Goal: Contribute content: Add original content to the website for others to see

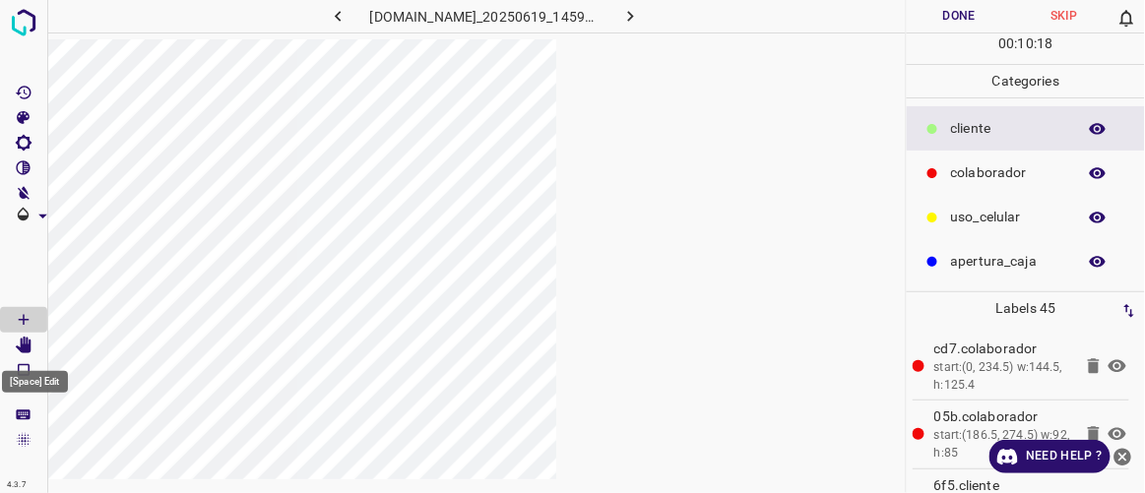
click at [20, 348] on icon "[Space] Edit" at bounding box center [24, 346] width 16 height 18
drag, startPoint x: 314, startPoint y: 11, endPoint x: 342, endPoint y: 19, distance: 28.7
click at [328, 14] on icon "button" at bounding box center [338, 16] width 21 height 21
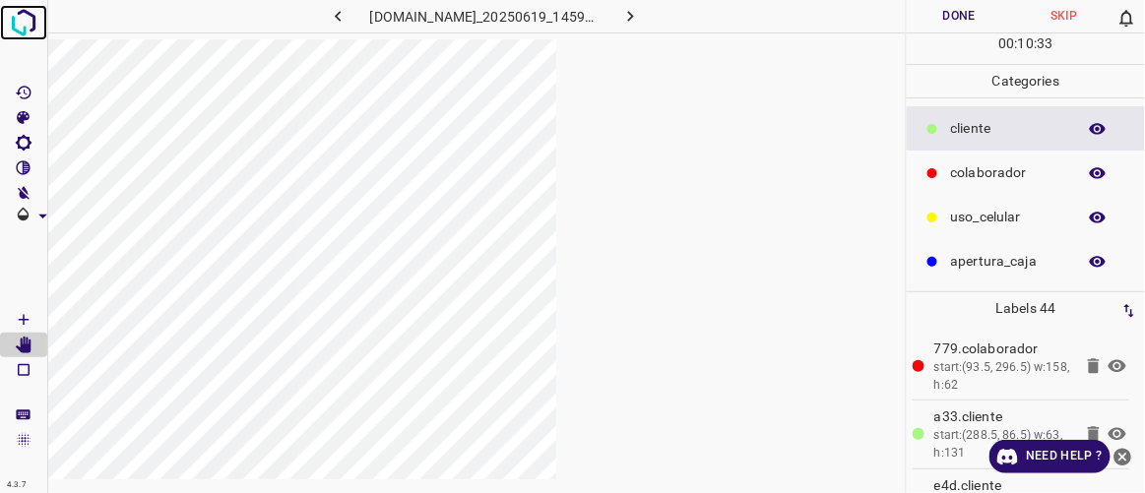
click at [37, 17] on img at bounding box center [23, 22] width 35 height 35
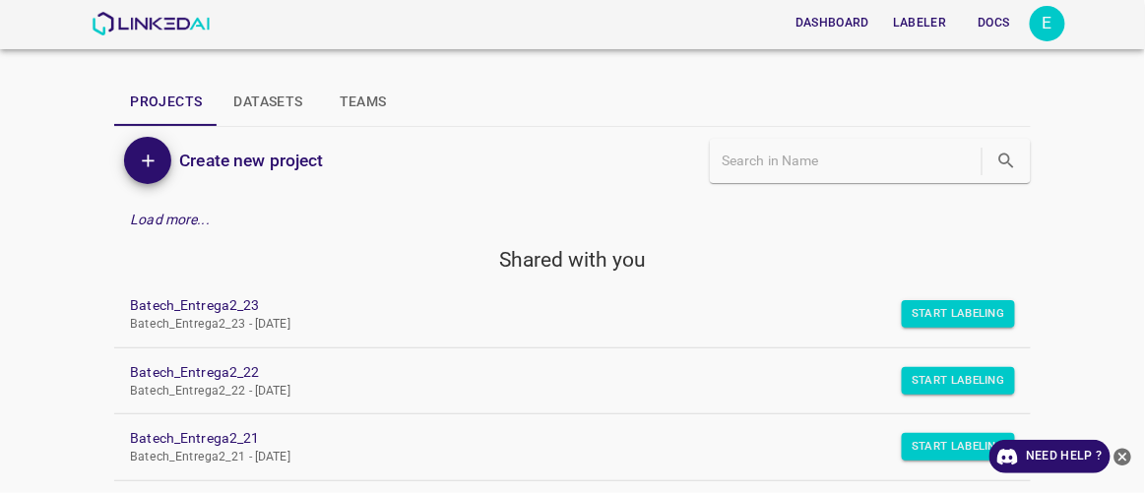
scroll to position [178, 0]
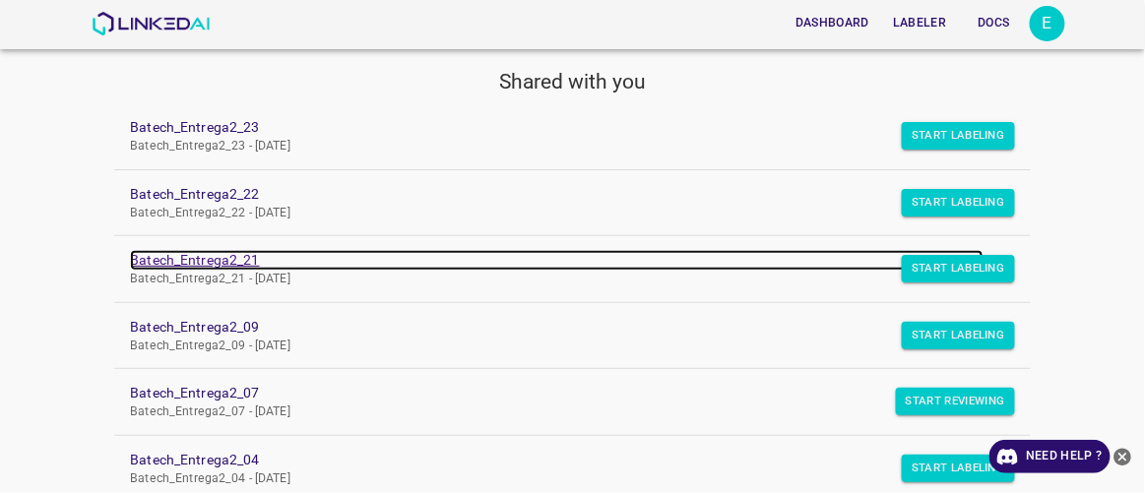
click at [232, 262] on link "Batech_Entrega2_21" at bounding box center [556, 260] width 853 height 21
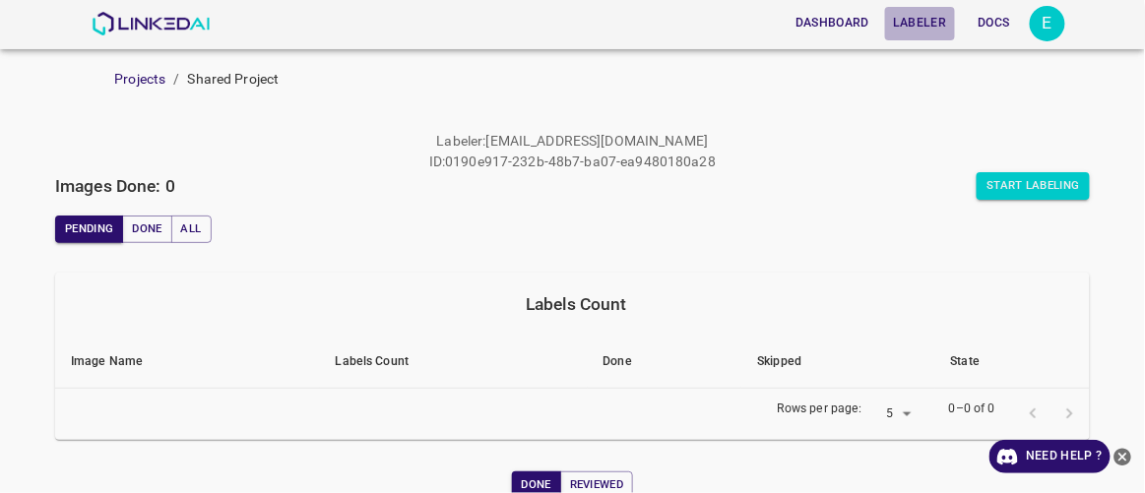
click at [929, 23] on button "Labeler" at bounding box center [919, 23] width 69 height 32
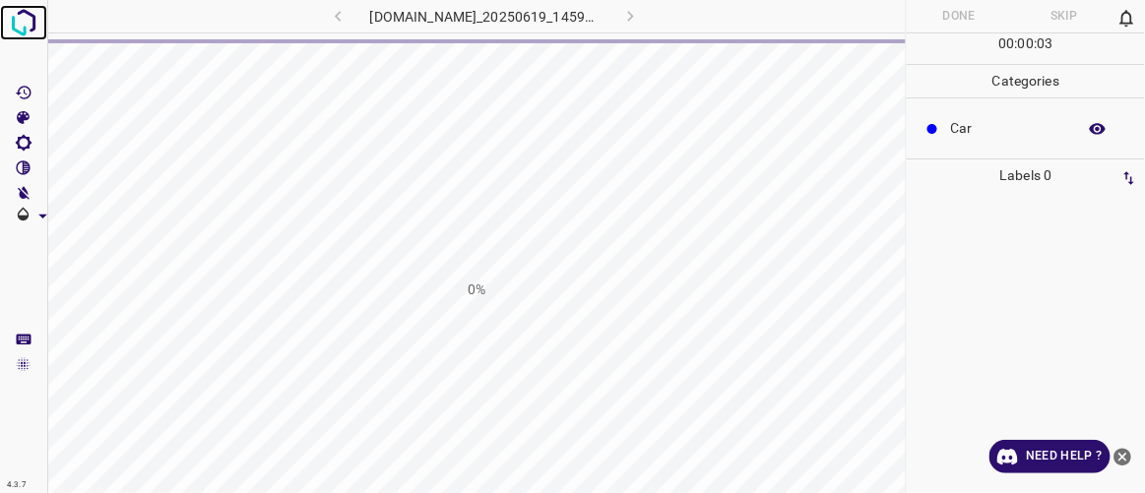
click at [31, 17] on img at bounding box center [23, 22] width 35 height 35
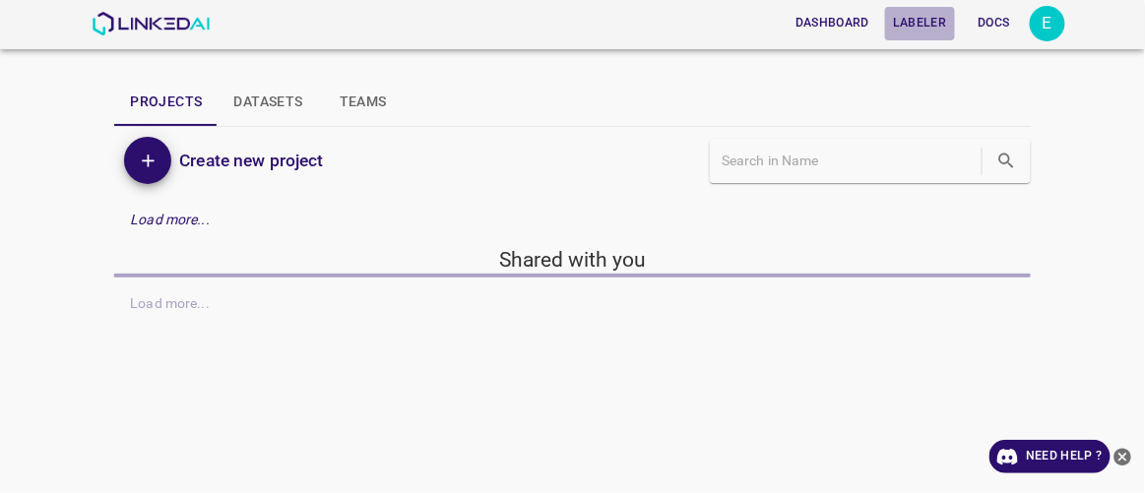
click at [923, 19] on button "Labeler" at bounding box center [919, 23] width 69 height 32
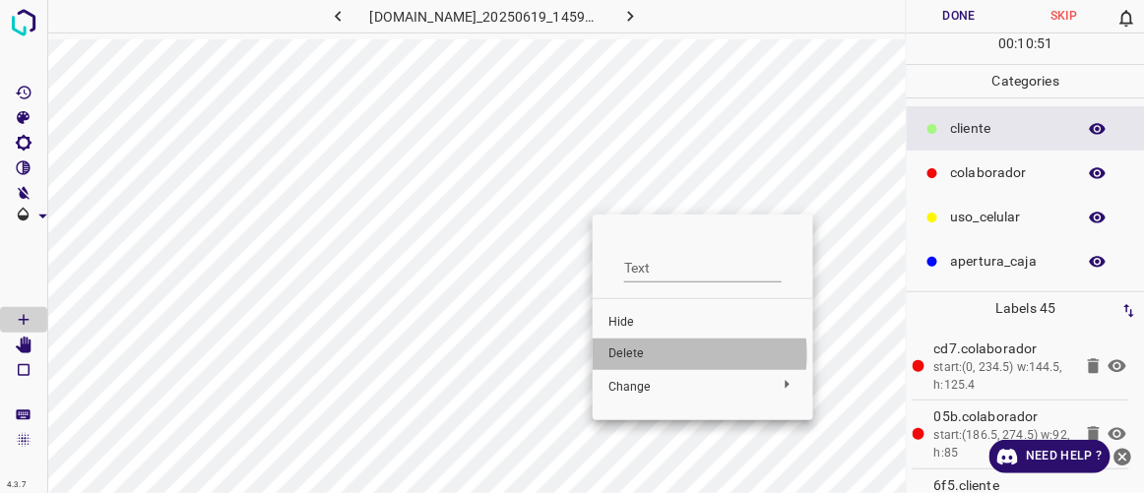
click at [645, 355] on span "Delete" at bounding box center [703, 355] width 189 height 18
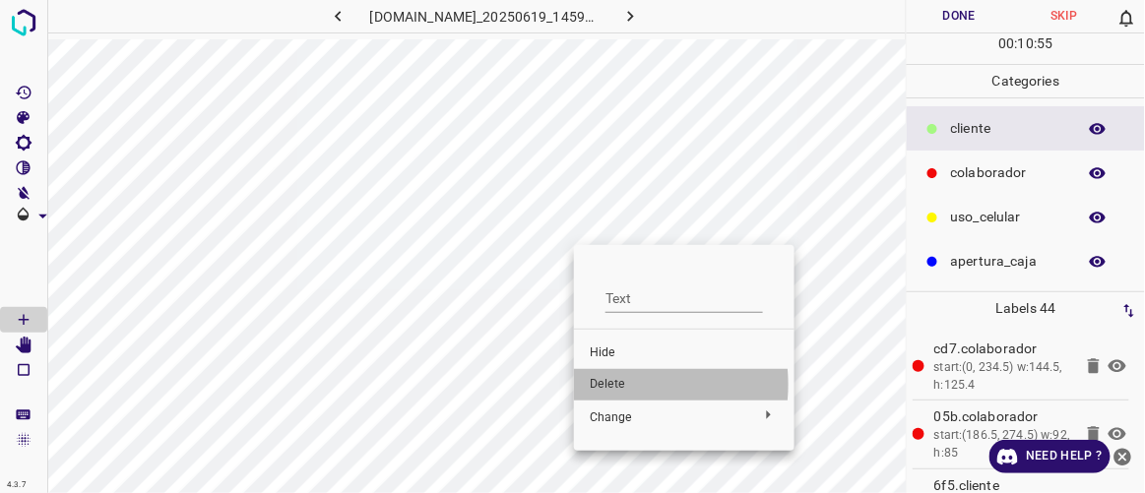
click at [603, 385] on span "Delete" at bounding box center [684, 385] width 189 height 18
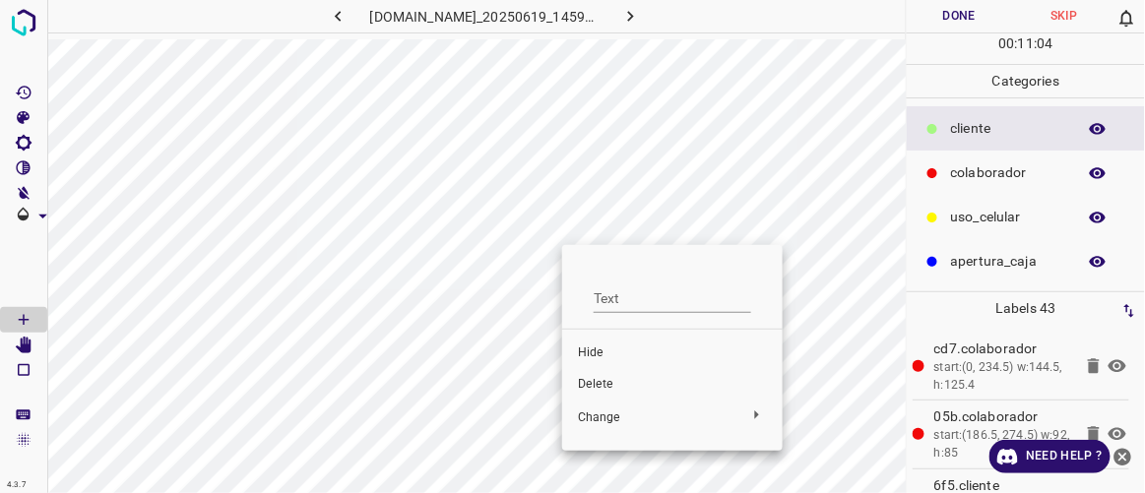
click at [598, 382] on span "Delete" at bounding box center [672, 385] width 189 height 18
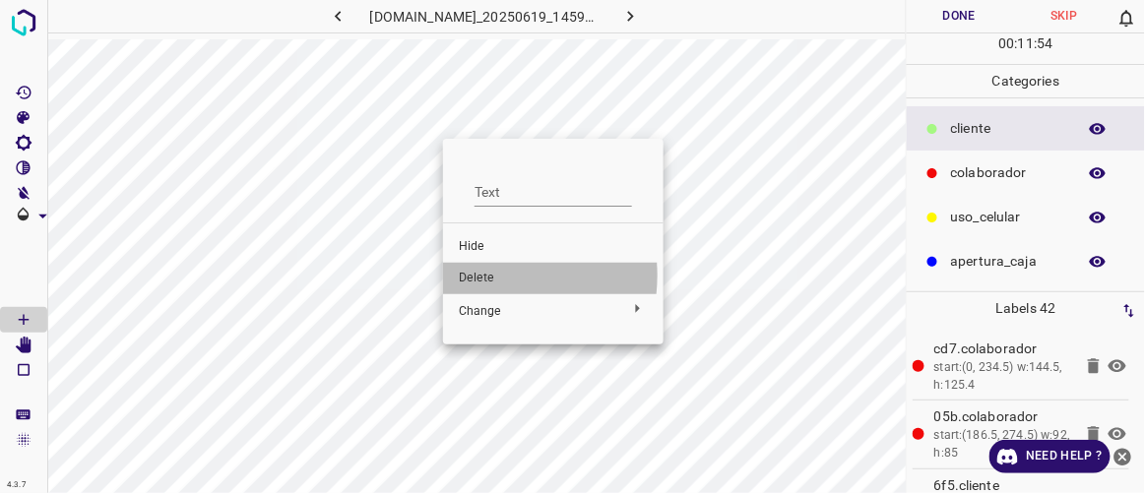
click at [478, 276] on span "Delete" at bounding box center [553, 279] width 189 height 18
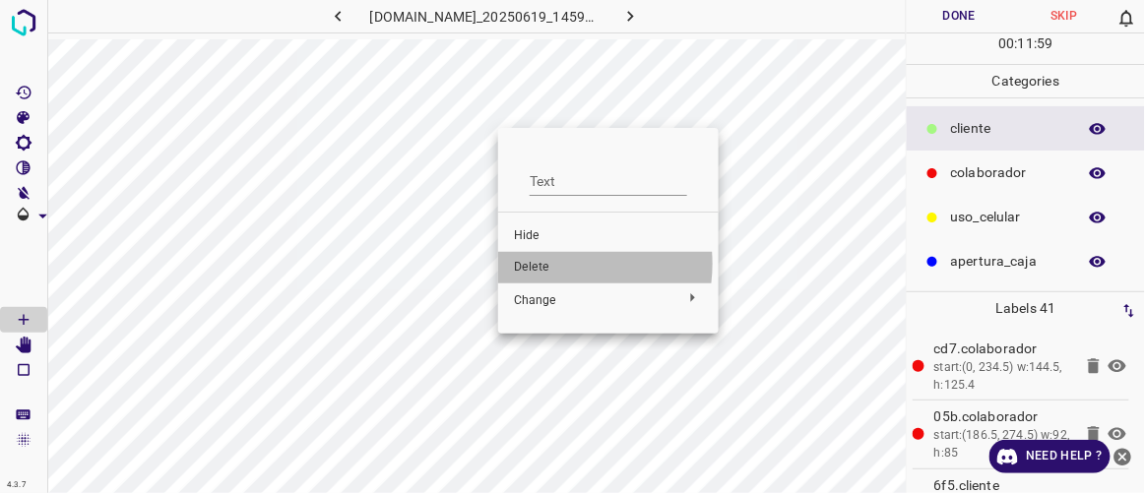
click at [548, 264] on span "Delete" at bounding box center [608, 268] width 189 height 18
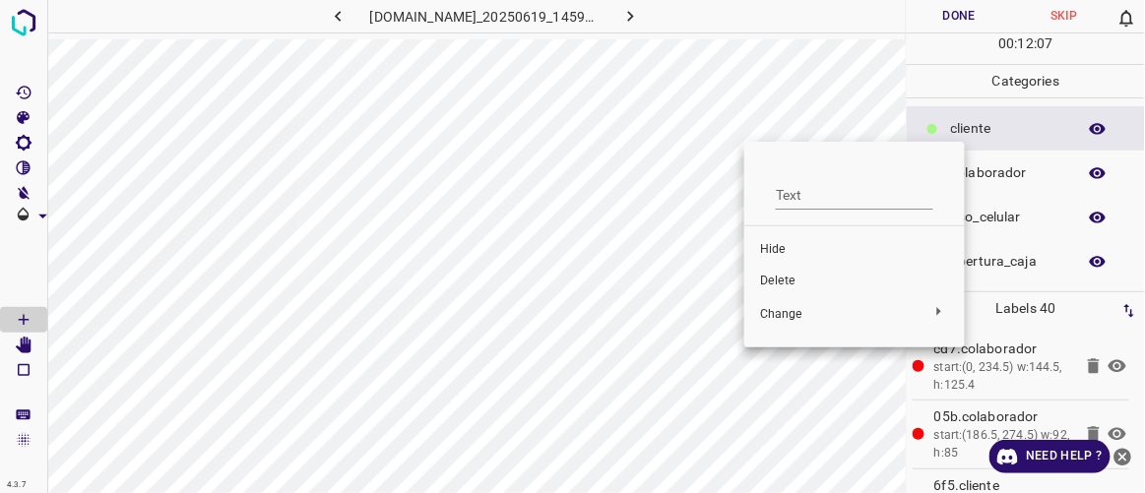
click at [789, 281] on span "Delete" at bounding box center [854, 282] width 189 height 18
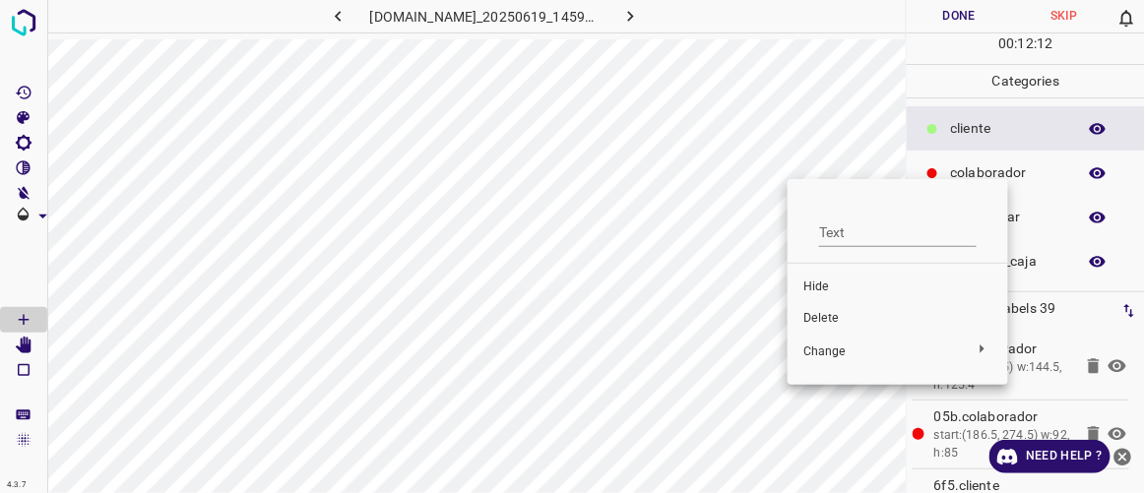
click at [814, 317] on span "Delete" at bounding box center [898, 319] width 189 height 18
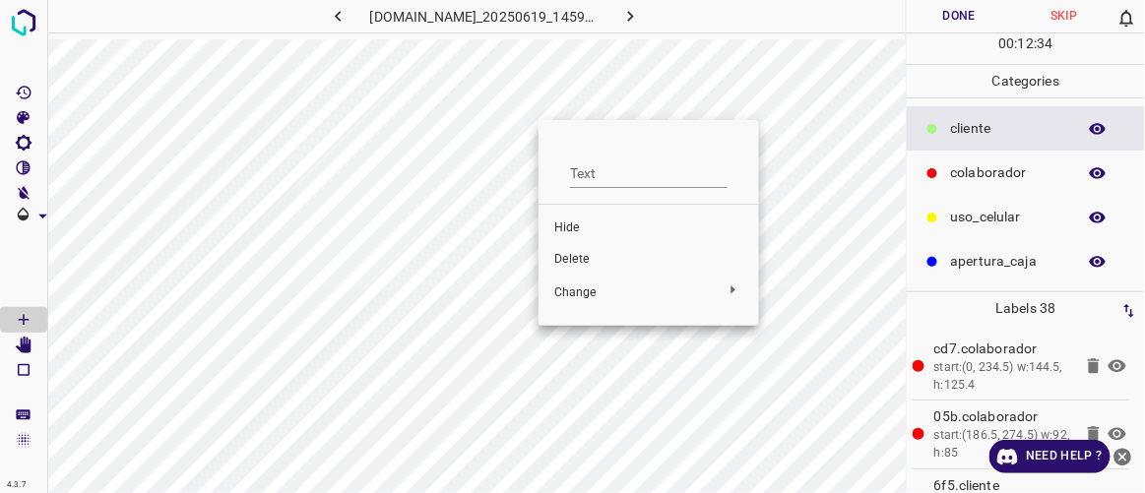
click at [589, 264] on span "Delete" at bounding box center [648, 260] width 189 height 18
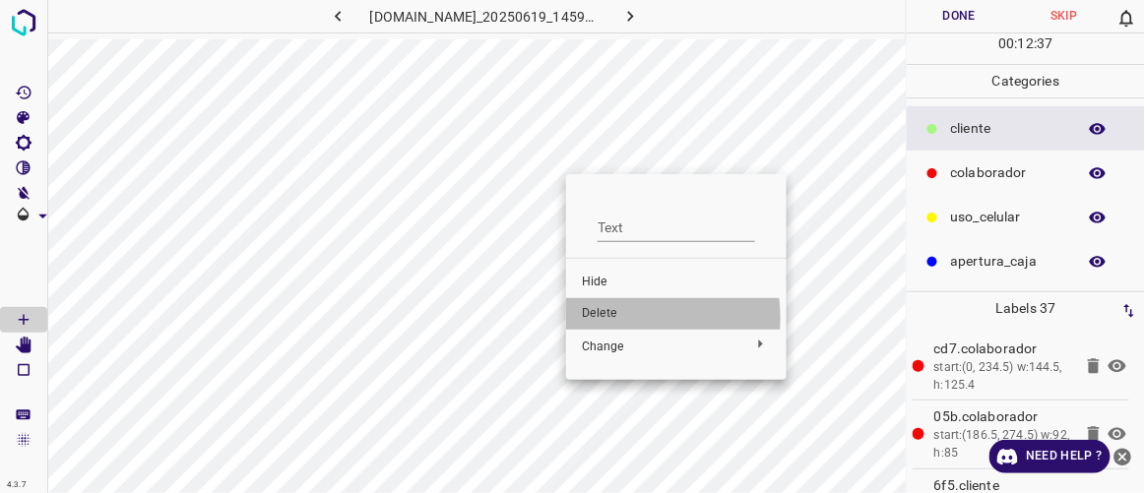
click at [606, 318] on span "Delete" at bounding box center [676, 314] width 189 height 18
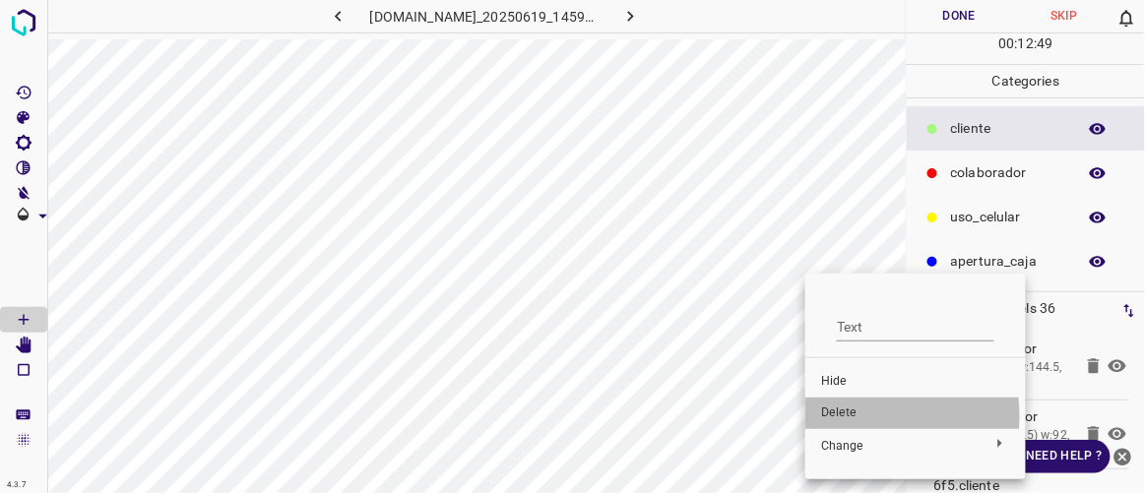
click at [846, 417] on span "Delete" at bounding box center [915, 414] width 189 height 18
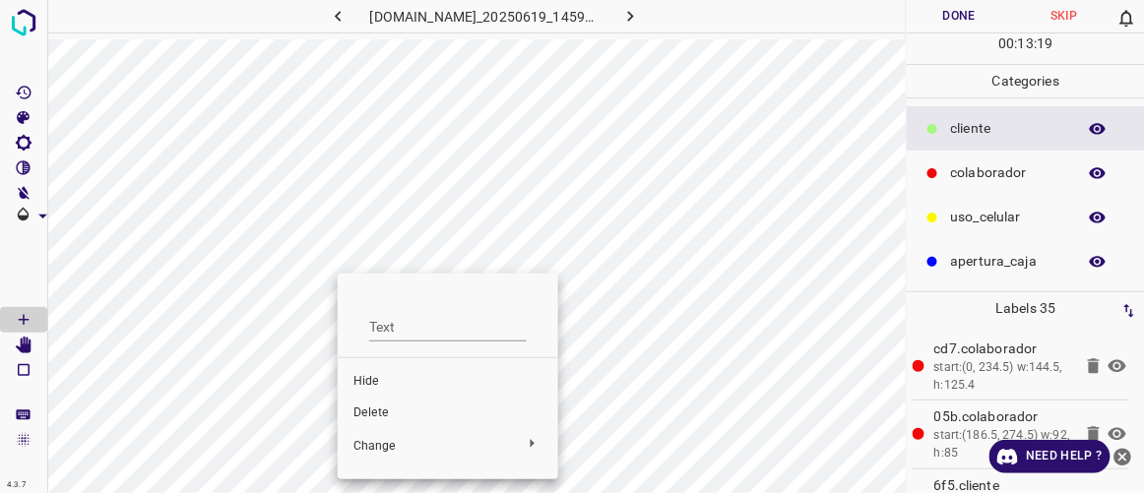
click at [367, 426] on li "Delete" at bounding box center [448, 414] width 221 height 32
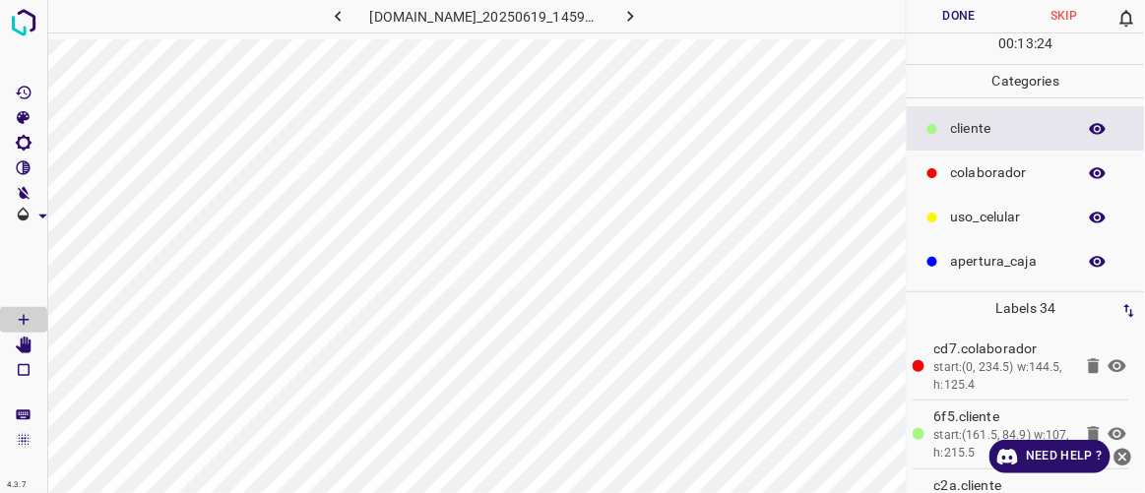
click at [974, 26] on button "Done" at bounding box center [959, 16] width 104 height 32
click at [663, 20] on button "button" at bounding box center [631, 16] width 63 height 32
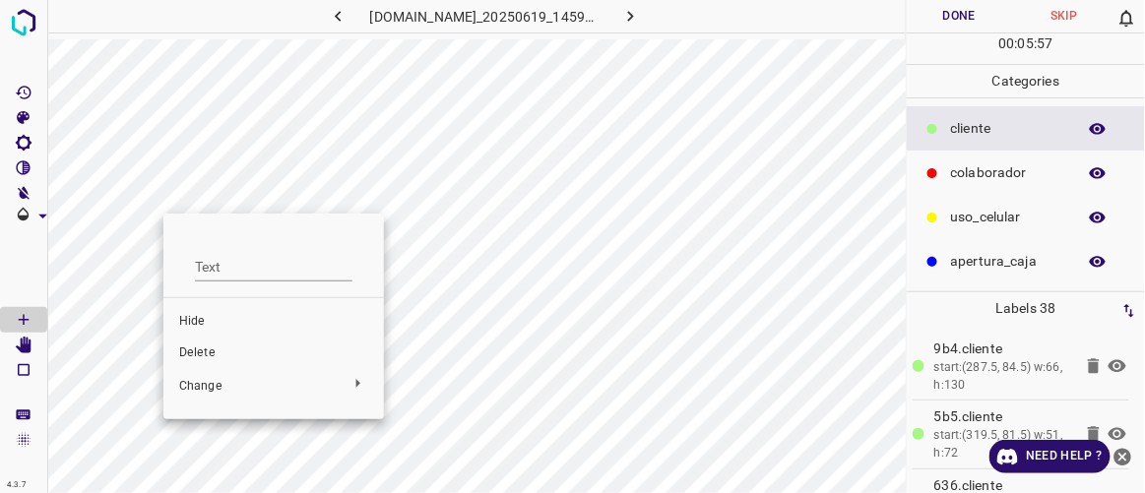
click at [205, 358] on span "Delete" at bounding box center [273, 354] width 189 height 18
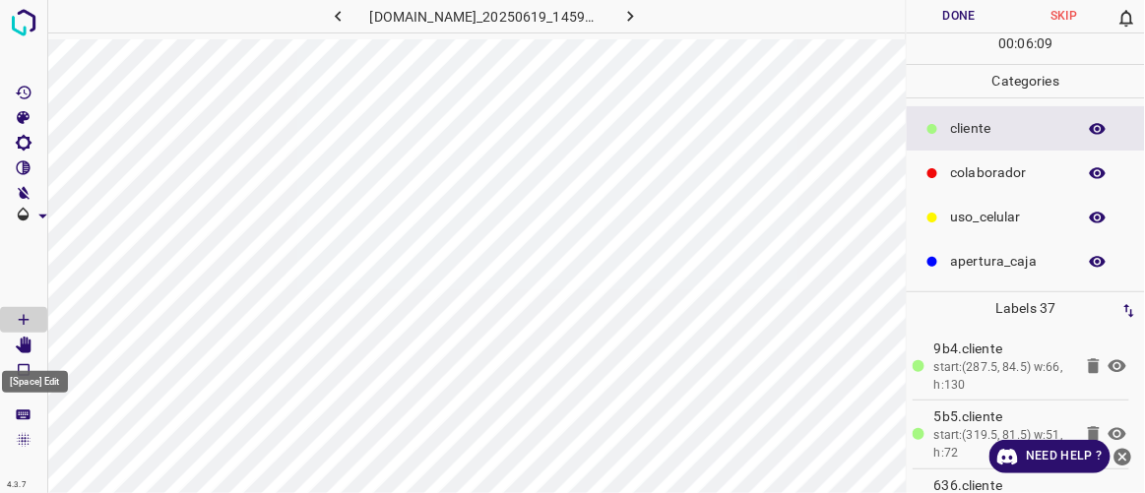
click at [29, 348] on icon "[Space] Edit" at bounding box center [24, 346] width 16 height 18
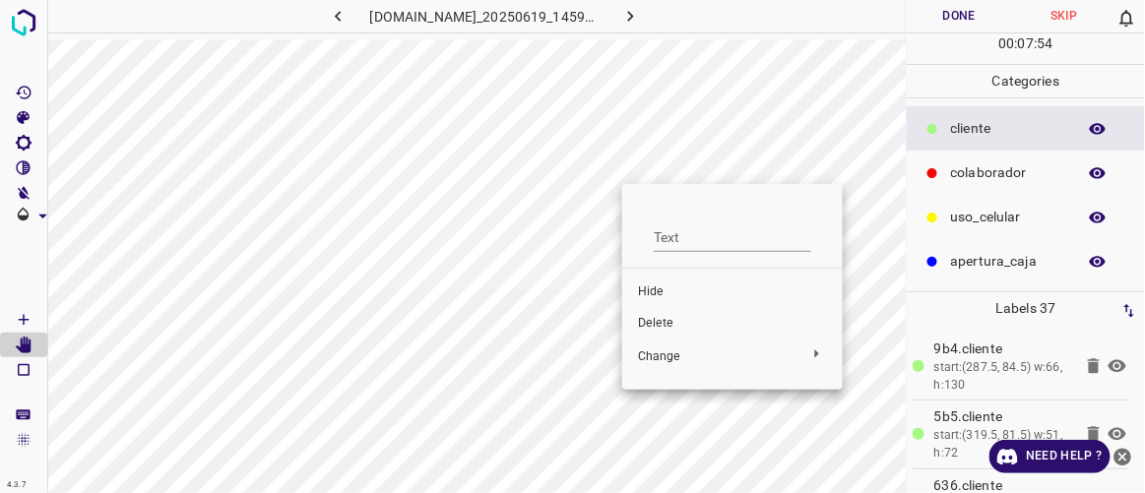
click at [666, 328] on span "Delete" at bounding box center [732, 324] width 189 height 18
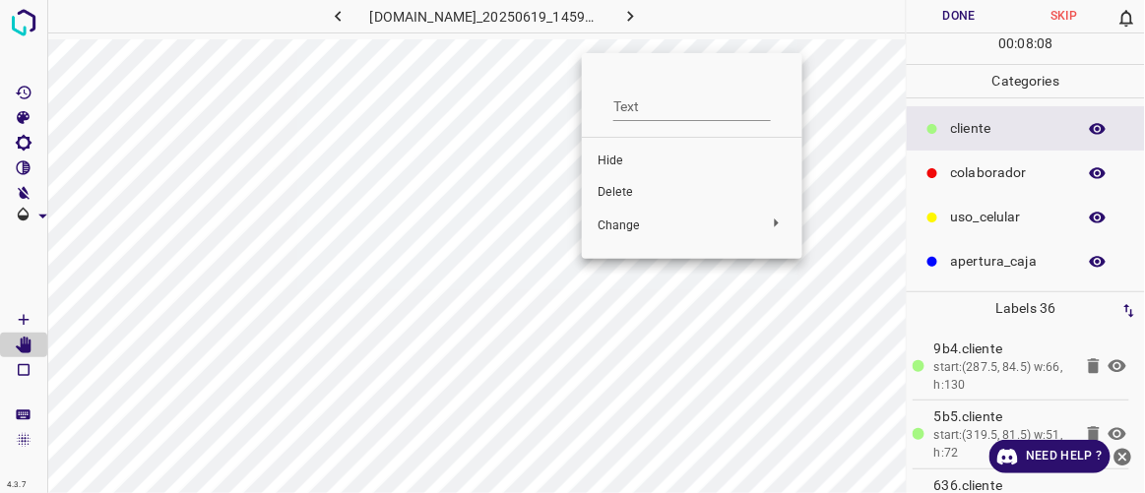
click at [610, 184] on span "Delete" at bounding box center [692, 193] width 189 height 18
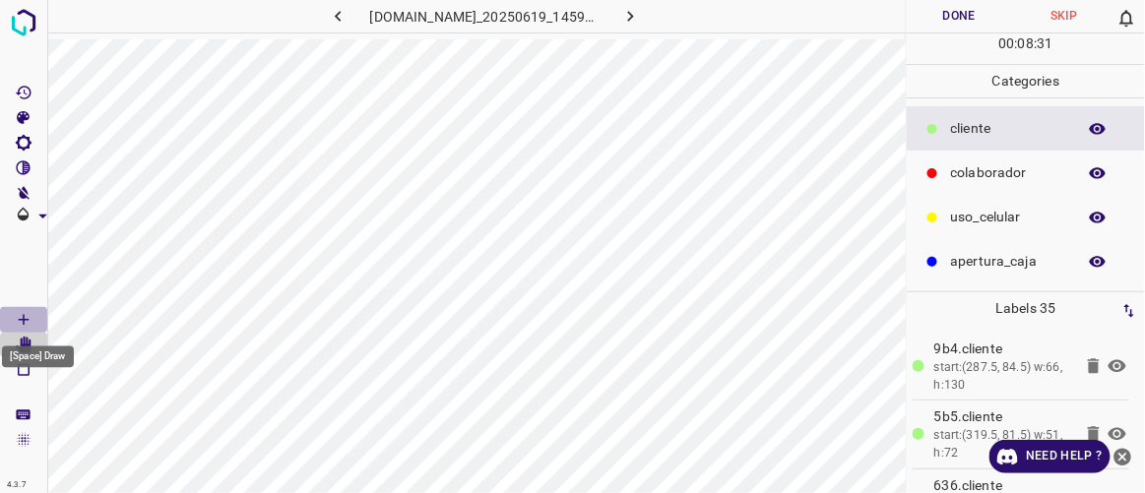
click at [25, 321] on icon "[Space] Draw" at bounding box center [24, 320] width 18 height 18
click at [27, 353] on icon "[Space] Edit" at bounding box center [24, 346] width 16 height 18
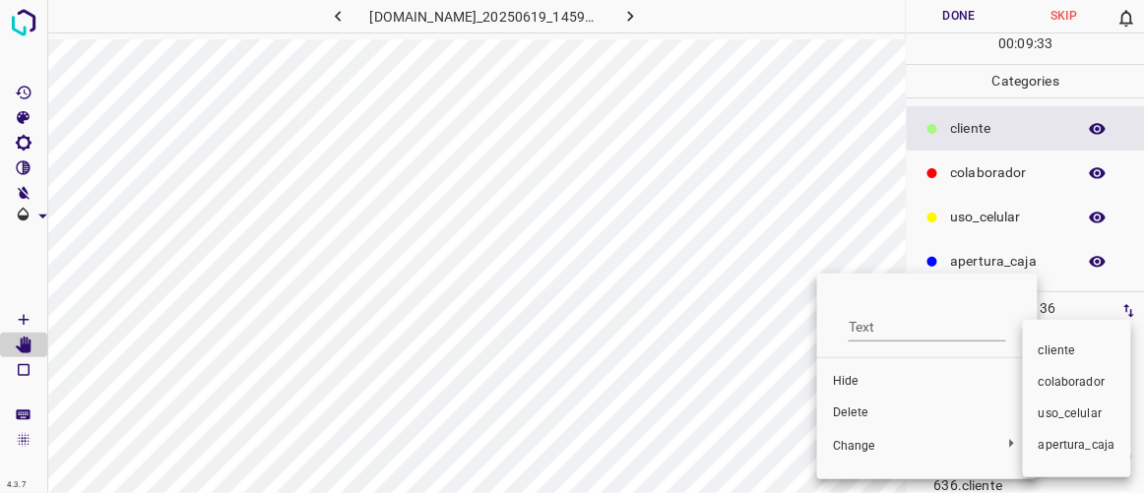
click at [867, 143] on div at bounding box center [572, 246] width 1145 height 493
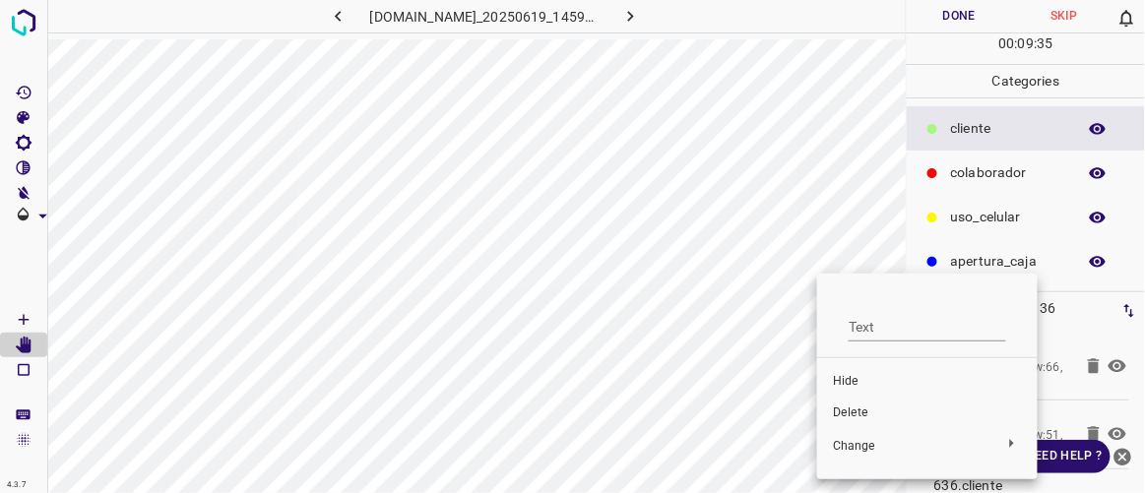
click at [863, 134] on div at bounding box center [572, 246] width 1145 height 493
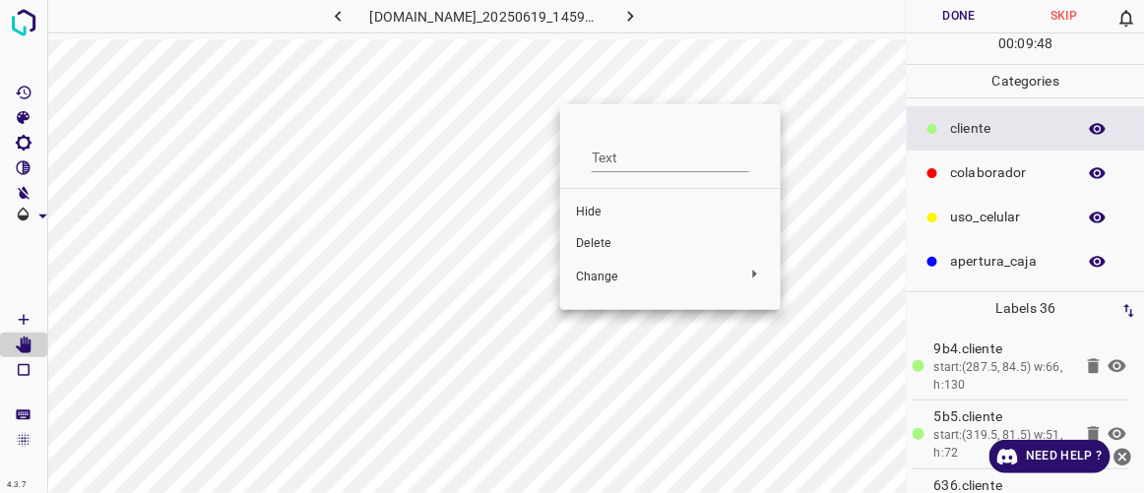
click at [612, 244] on span "Delete" at bounding box center [670, 244] width 189 height 18
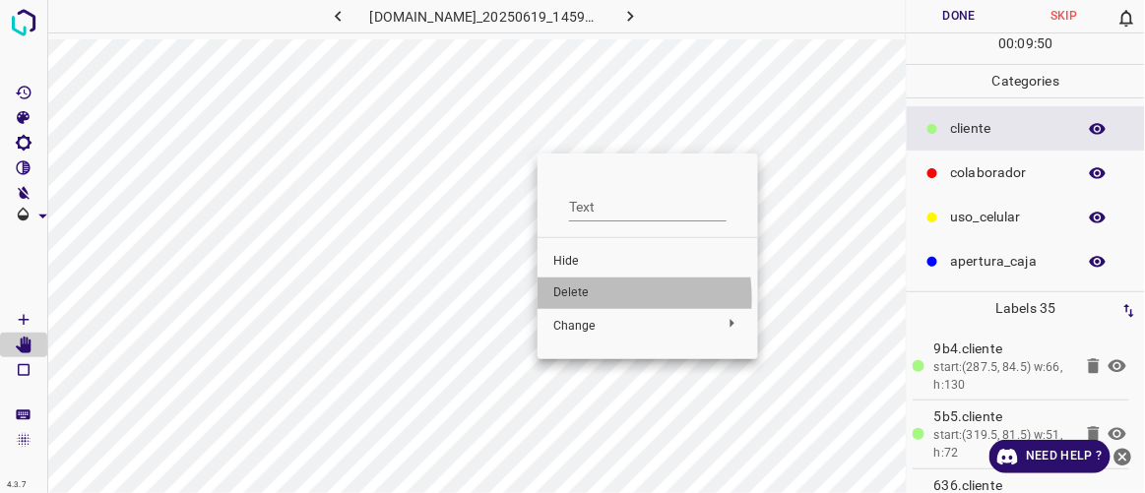
click at [578, 298] on span "Delete" at bounding box center [647, 294] width 189 height 18
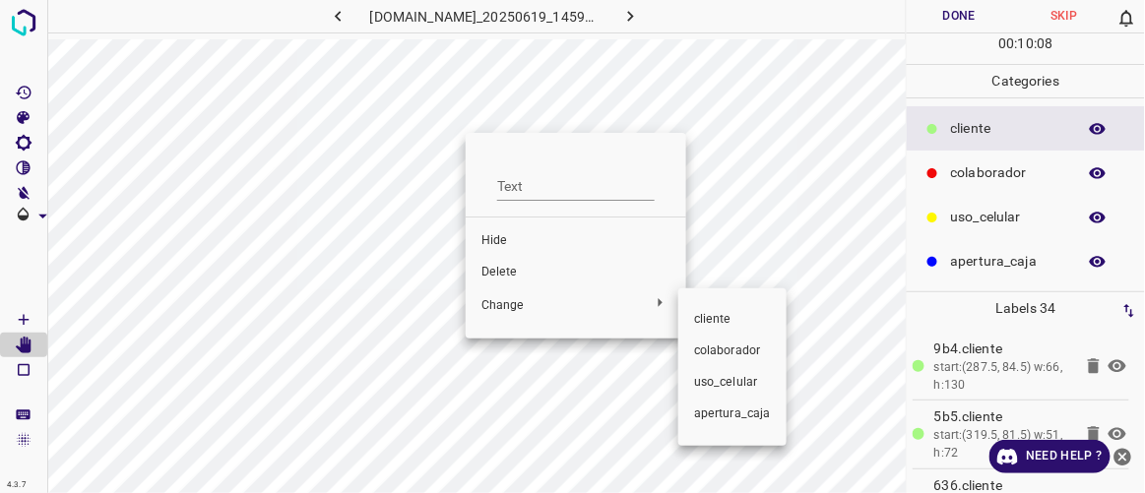
click at [520, 270] on div at bounding box center [572, 246] width 1145 height 493
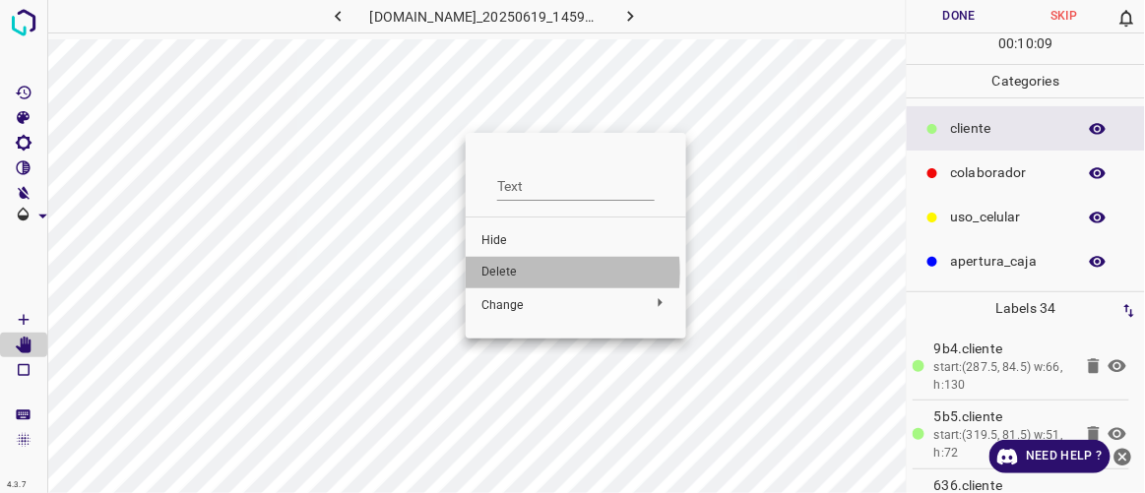
click at [508, 273] on span "Delete" at bounding box center [576, 273] width 189 height 18
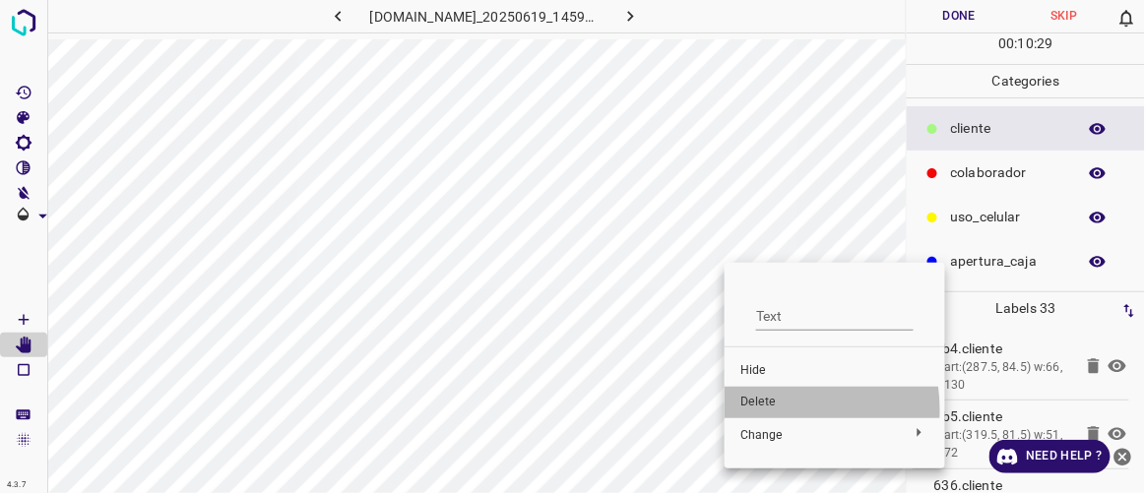
click at [762, 411] on span "Delete" at bounding box center [835, 403] width 189 height 18
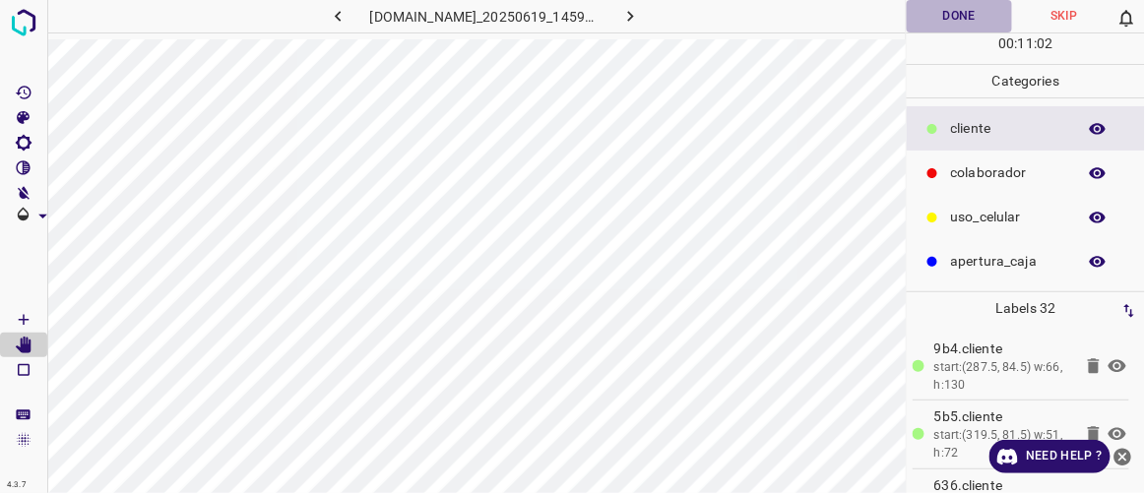
click at [949, 23] on button "Done" at bounding box center [959, 16] width 104 height 32
click at [641, 11] on icon "button" at bounding box center [630, 16] width 21 height 21
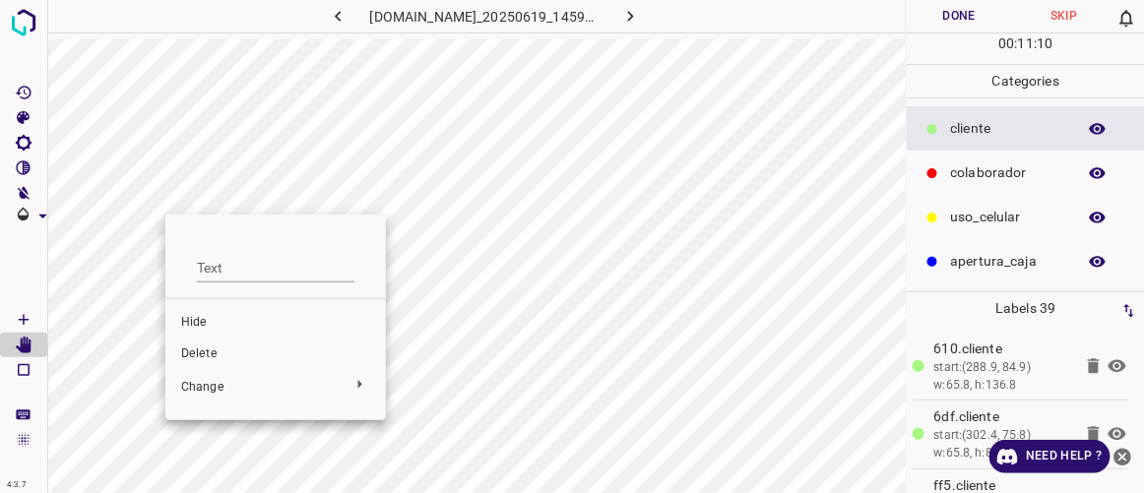
click at [196, 349] on span "Delete" at bounding box center [275, 355] width 189 height 18
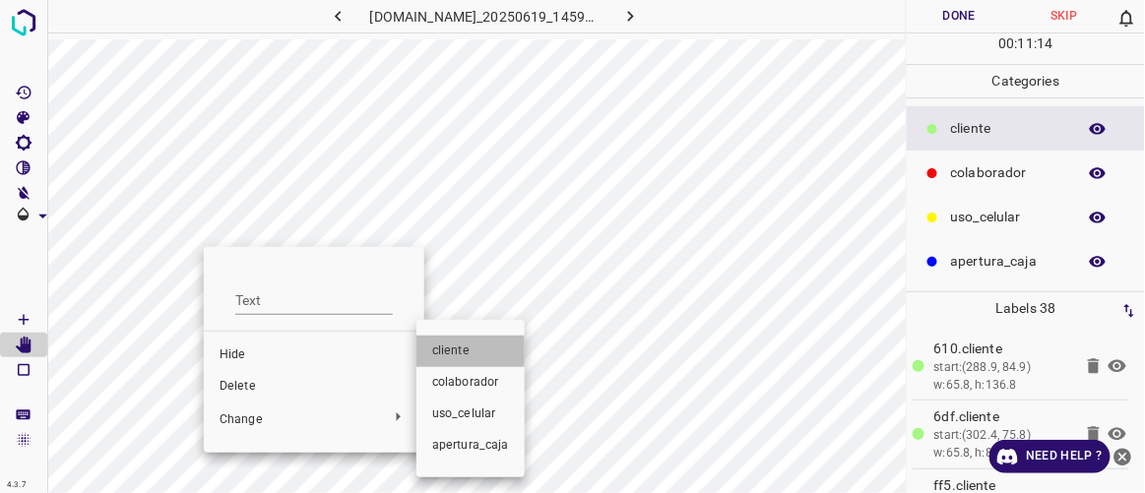
click at [465, 348] on span "​​cliente" at bounding box center [470, 352] width 77 height 18
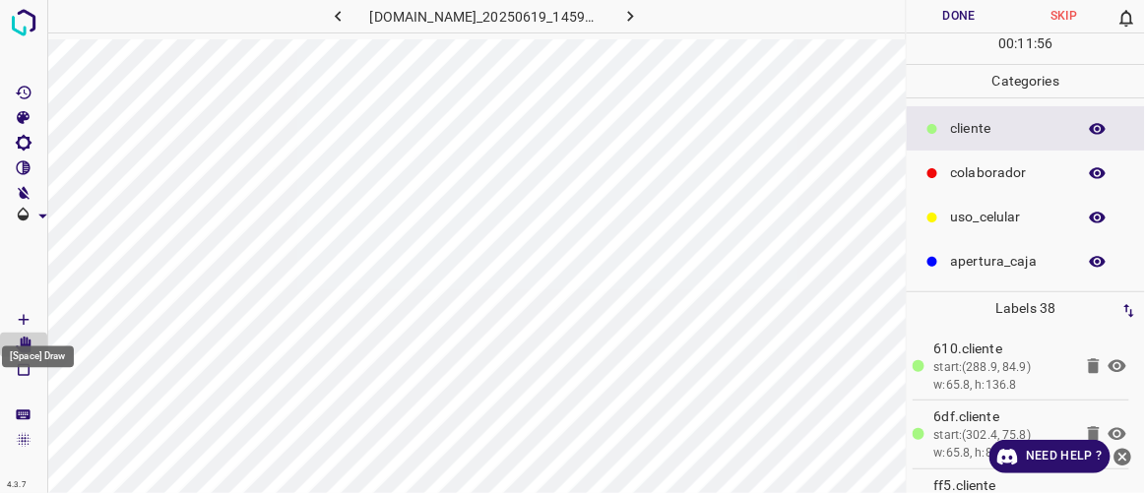
click at [31, 317] on icon "[Space] Draw" at bounding box center [24, 320] width 18 height 18
